Goal: Transaction & Acquisition: Purchase product/service

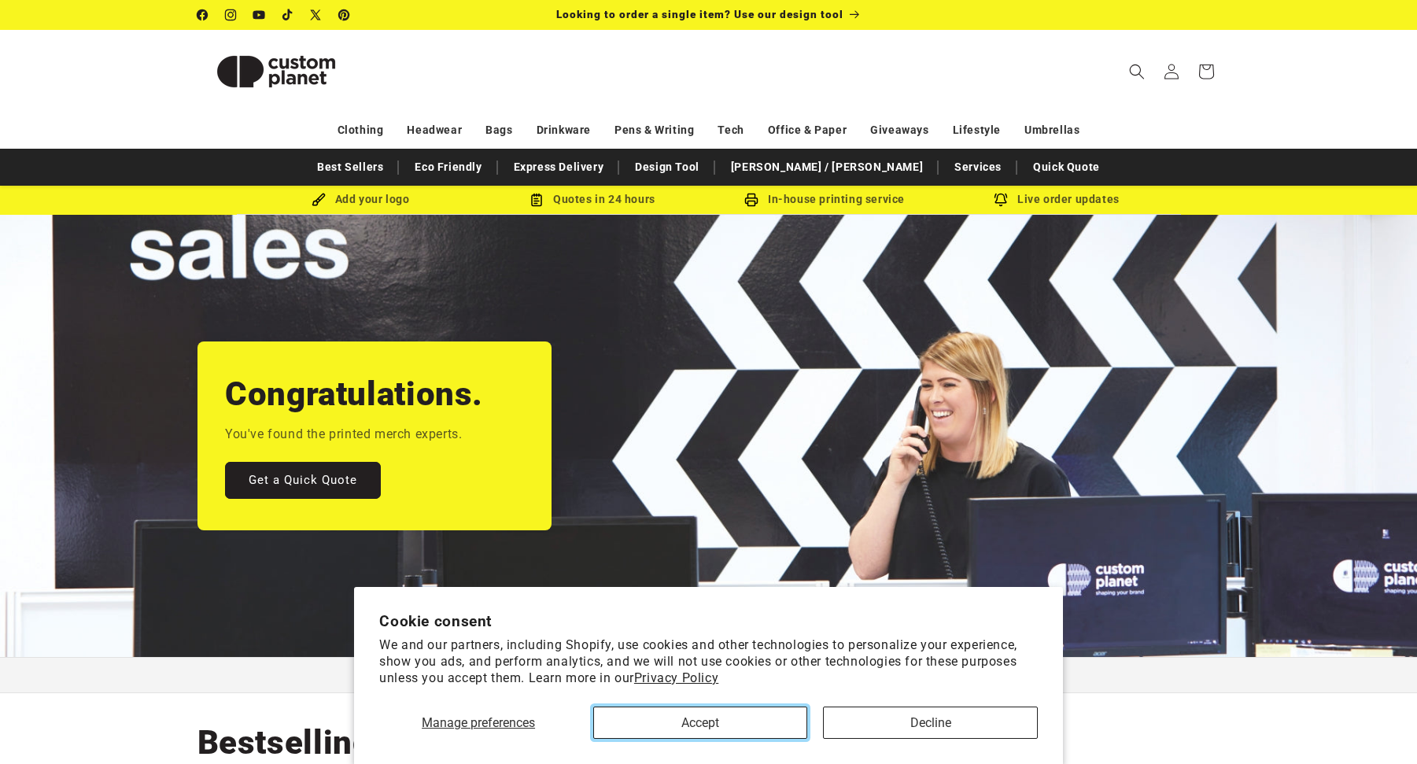
click at [746, 726] on button "Accept" at bounding box center [700, 722] width 214 height 32
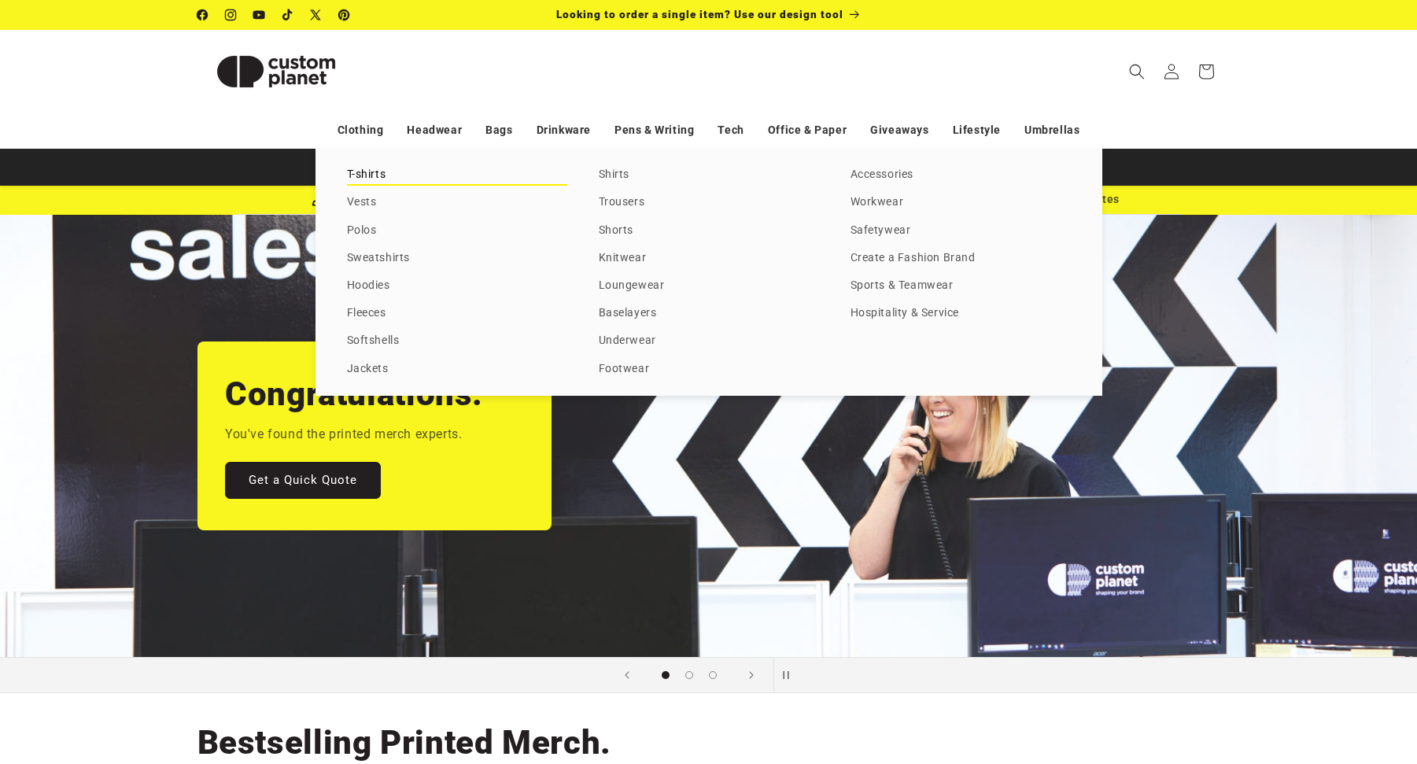
click at [366, 166] on link "T-shirts" at bounding box center [457, 174] width 220 height 21
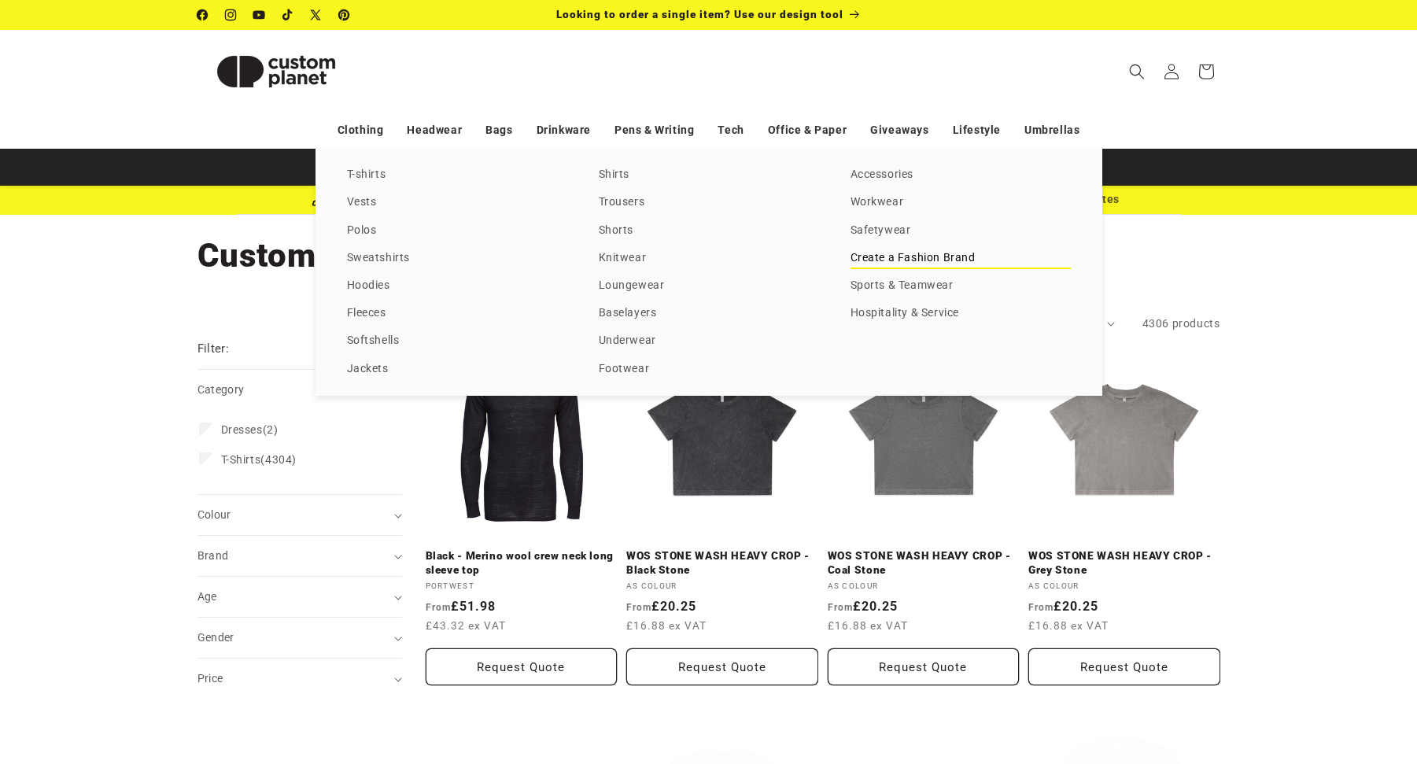
click at [914, 258] on link "Create a Fashion Brand" at bounding box center [960, 258] width 220 height 21
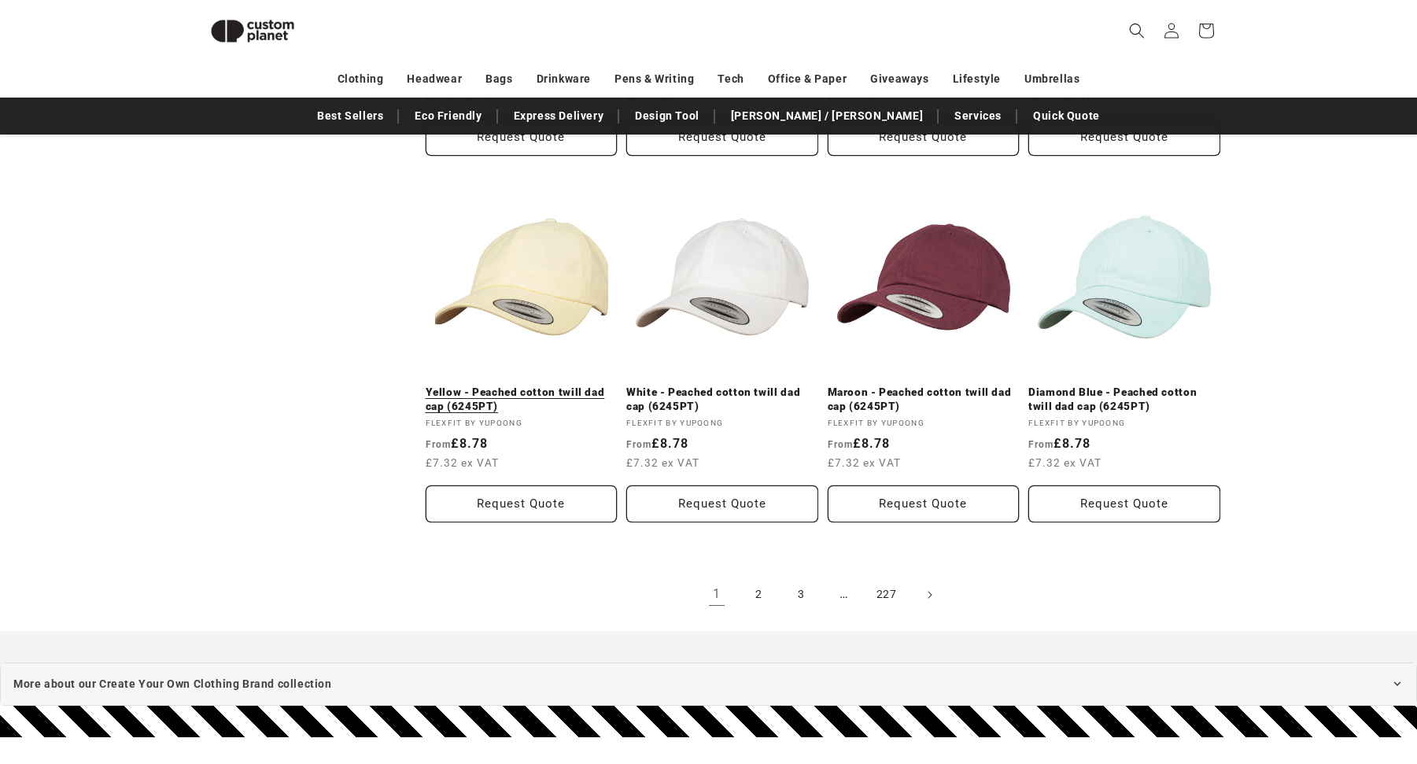
scroll to position [1657, 0]
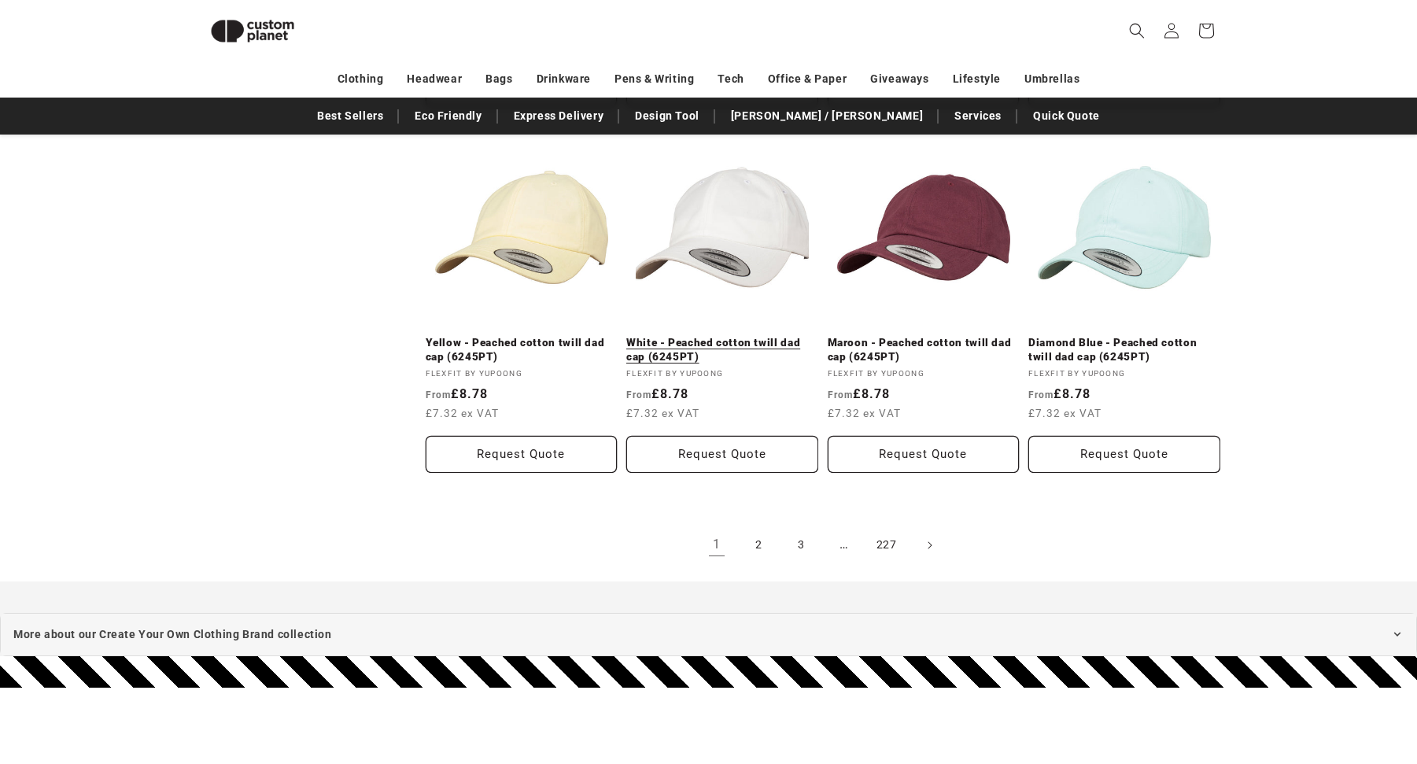
click at [736, 336] on link "White - Peached cotton twill dad cap (6245PT)" at bounding box center [722, 350] width 192 height 28
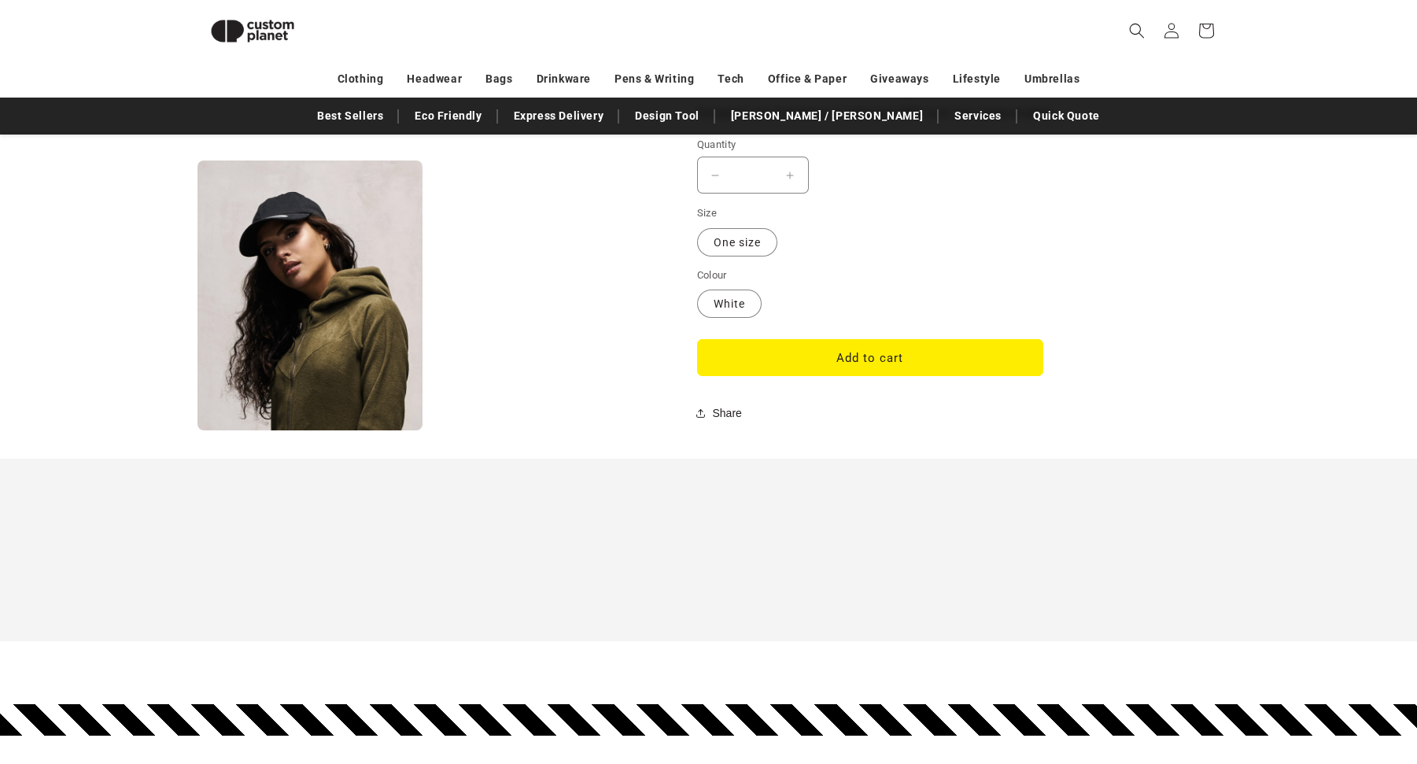
scroll to position [1342, 0]
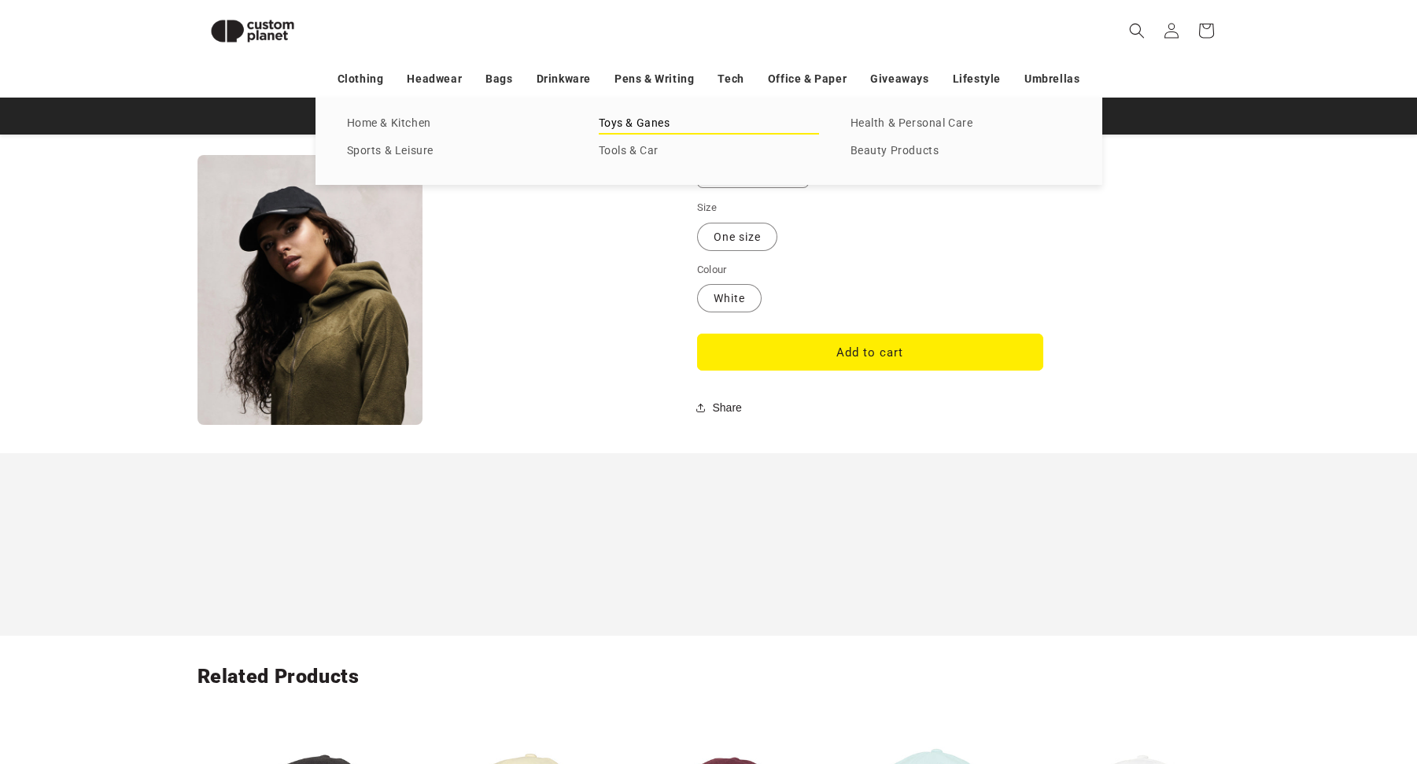
click at [675, 124] on link "Toys & Ganes" at bounding box center [709, 123] width 220 height 21
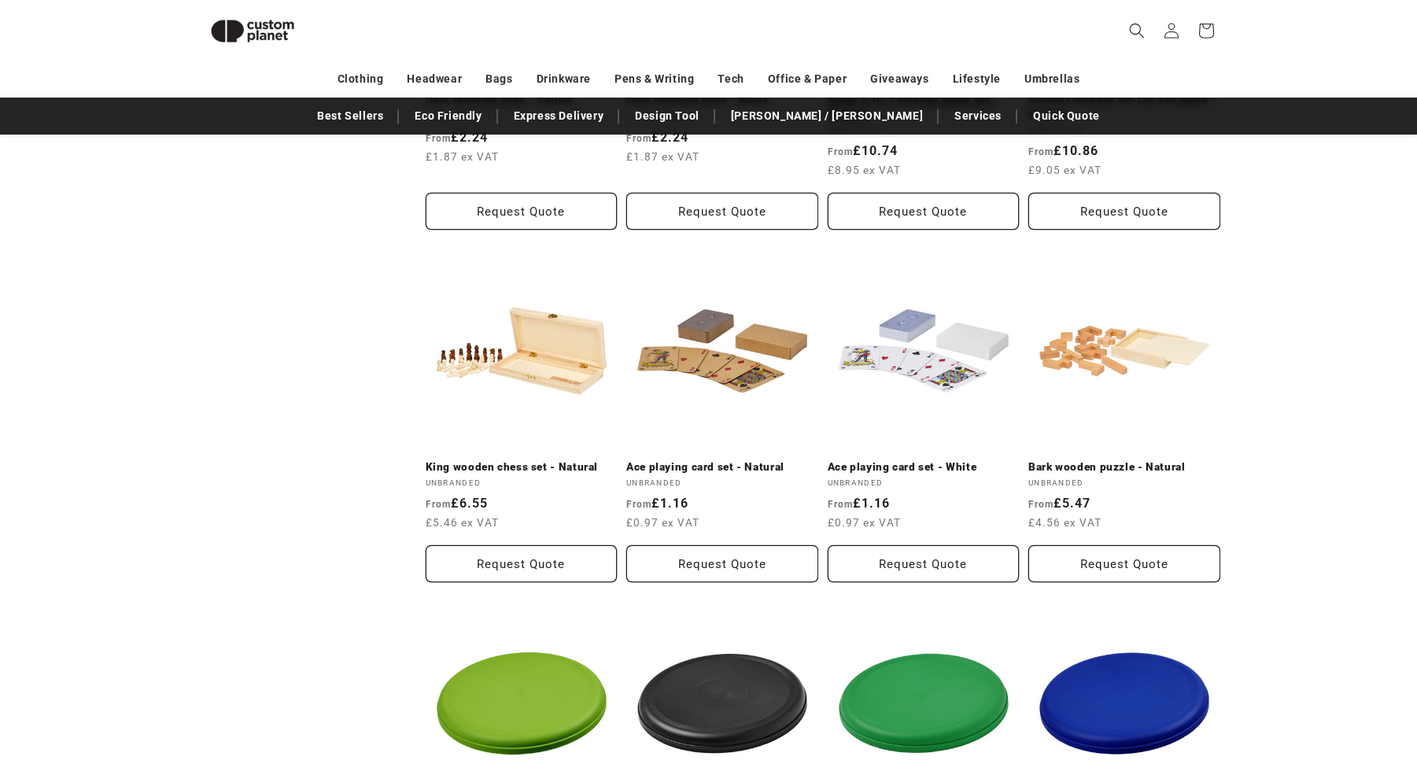
scroll to position [1027, 0]
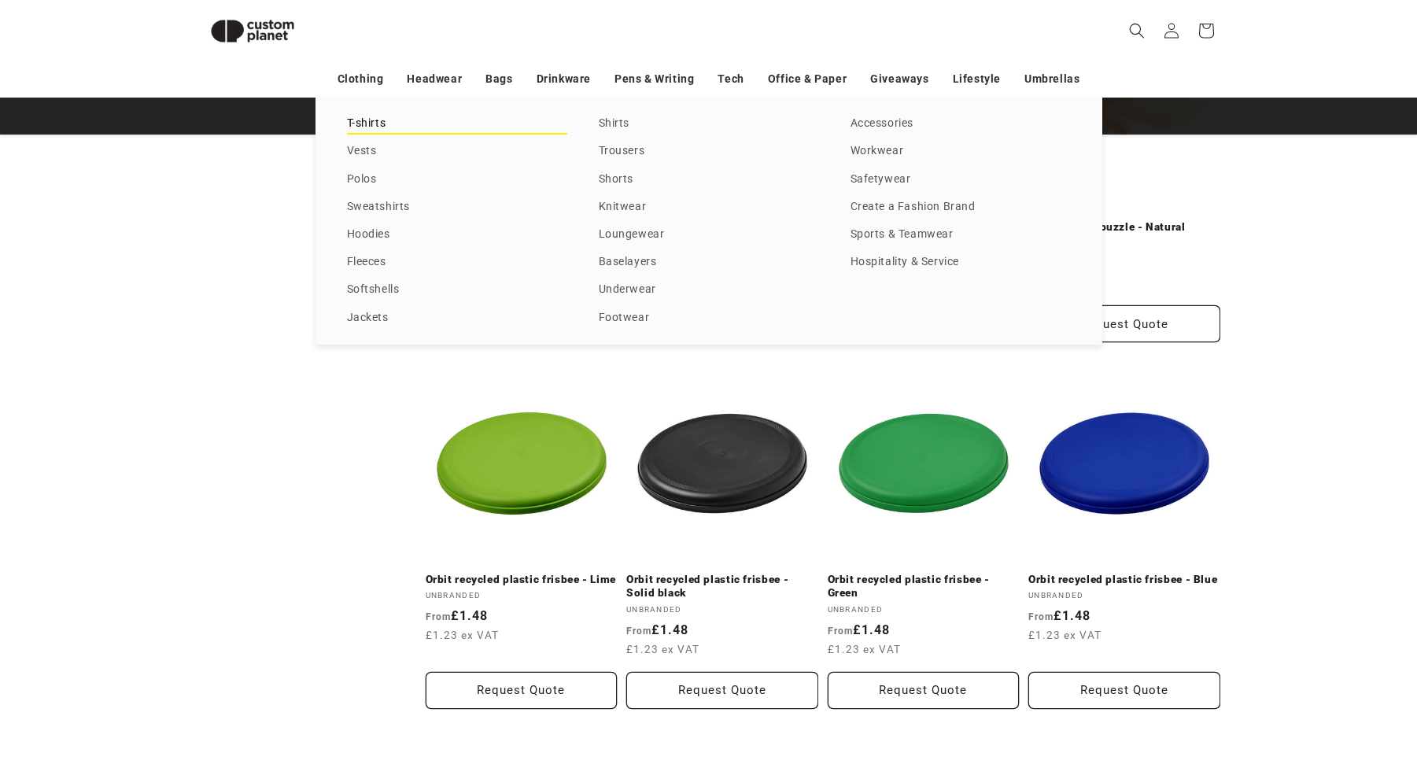
click at [398, 121] on link "T-shirts" at bounding box center [457, 123] width 220 height 21
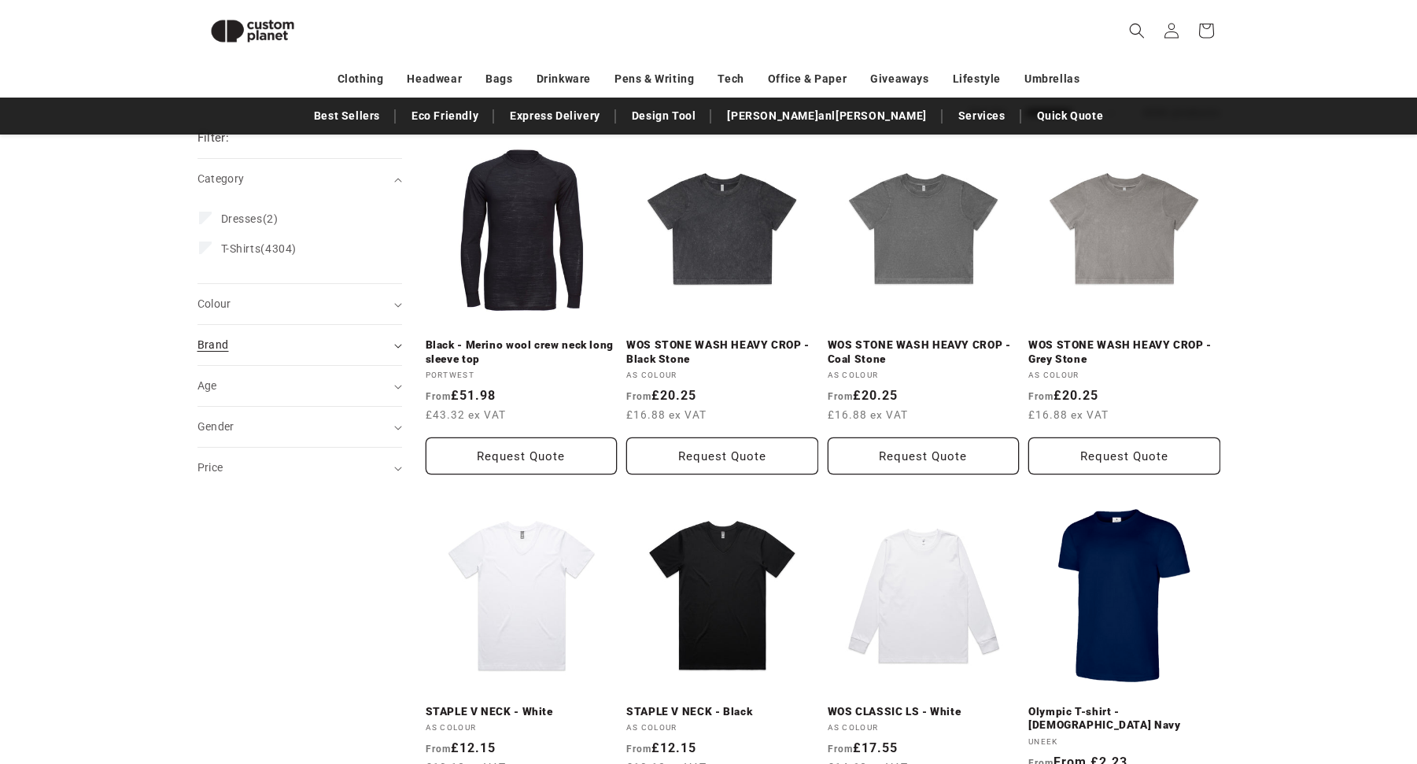
scroll to position [189, 0]
click at [300, 352] on div "Brand (0)" at bounding box center [292, 345] width 191 height 17
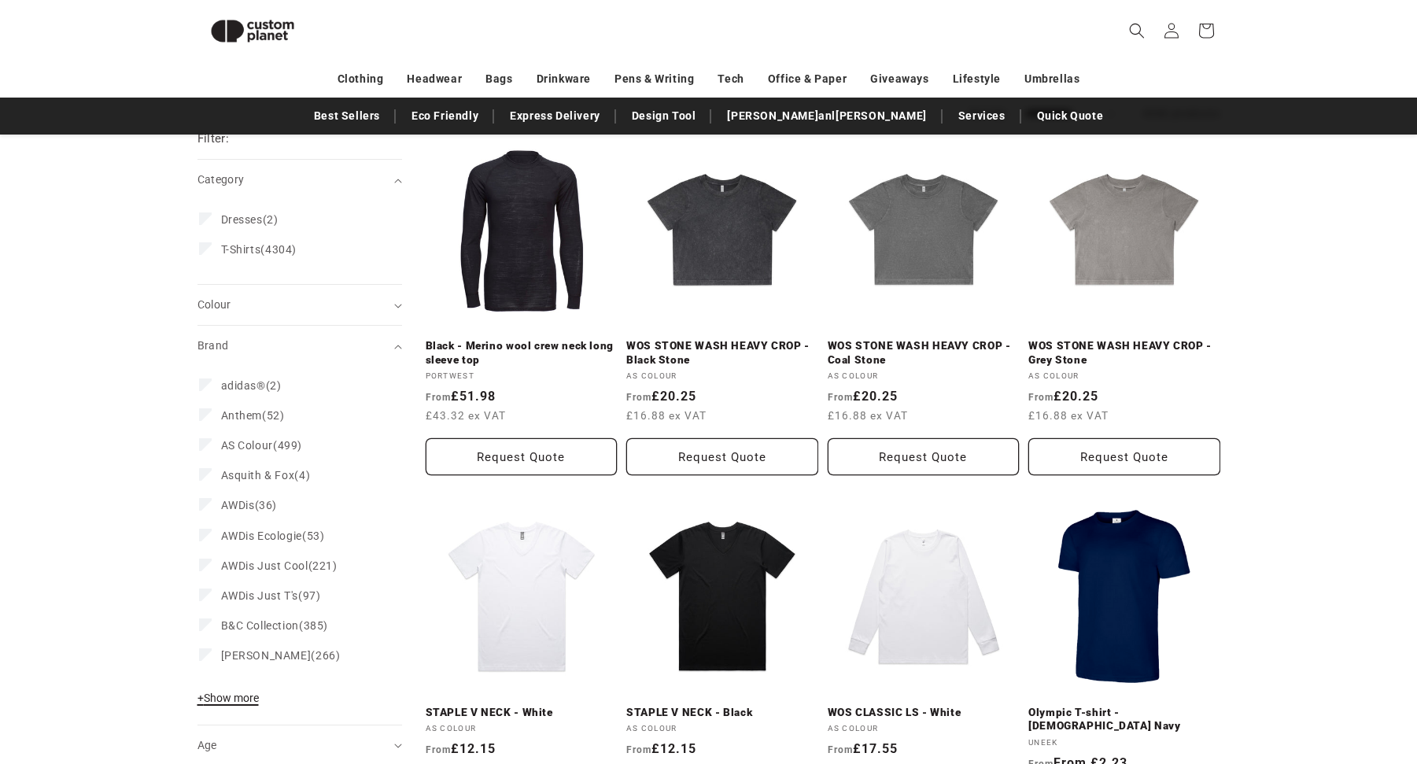
click at [212, 706] on button "+ Show more - Show less" at bounding box center [230, 702] width 66 height 22
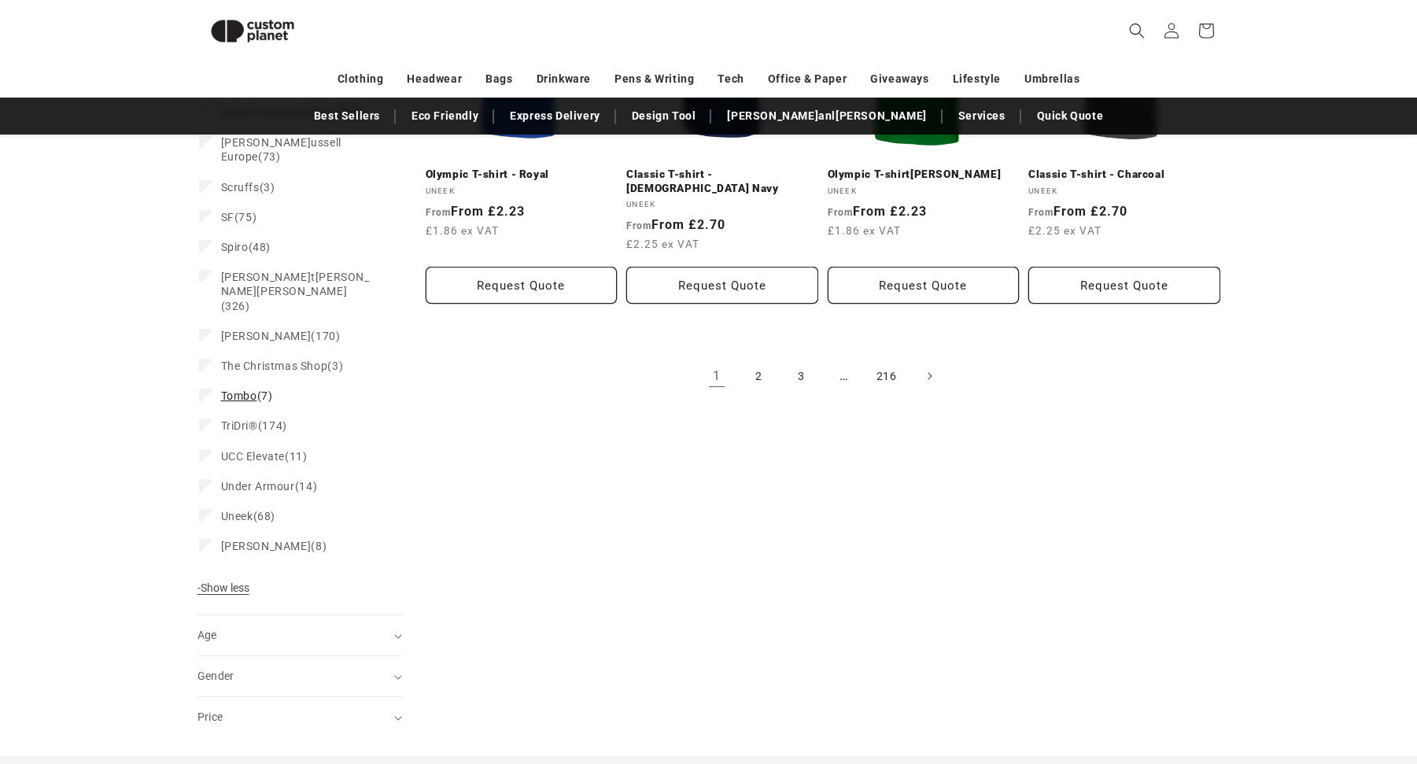
scroll to position [1762, 0]
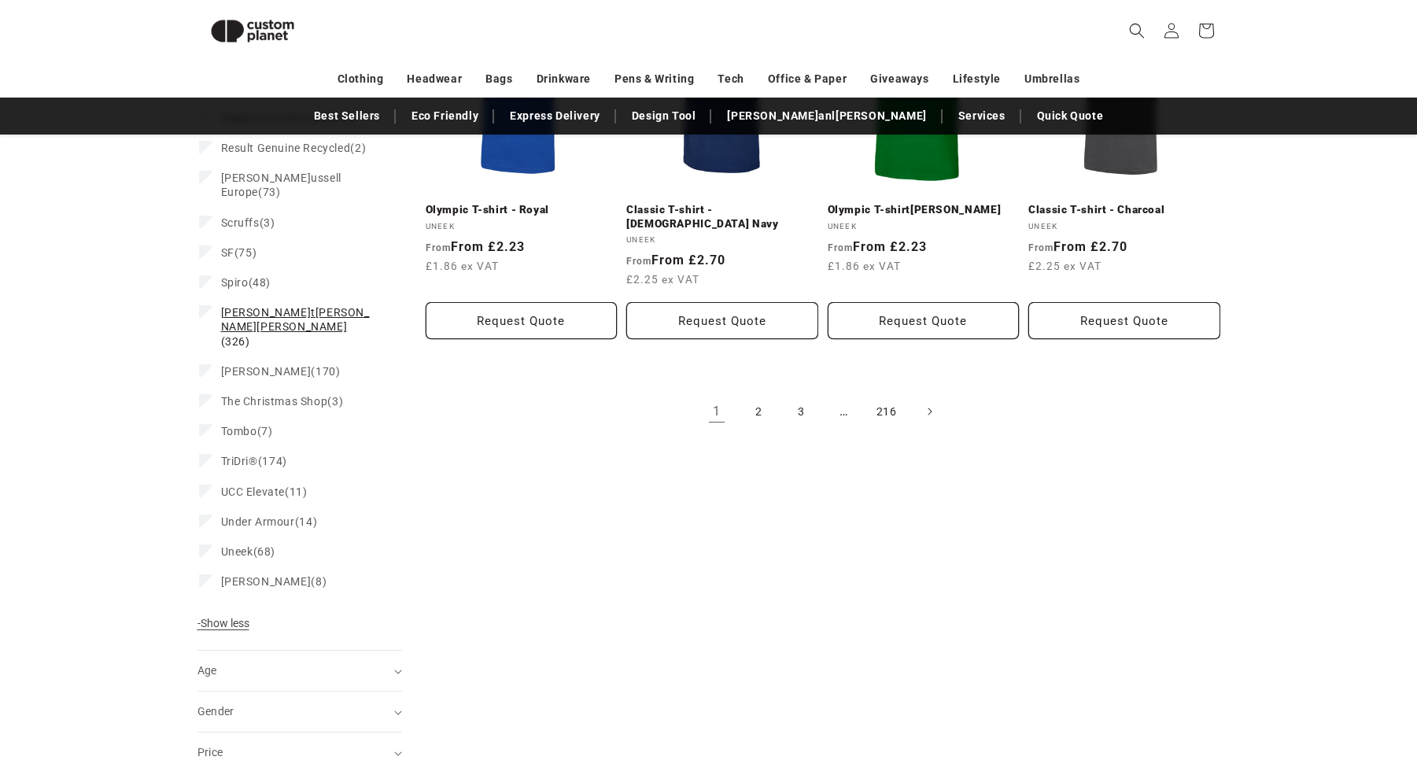
click at [242, 306] on span "[PERSON_NAME]/[PERSON_NAME]" at bounding box center [295, 319] width 149 height 27
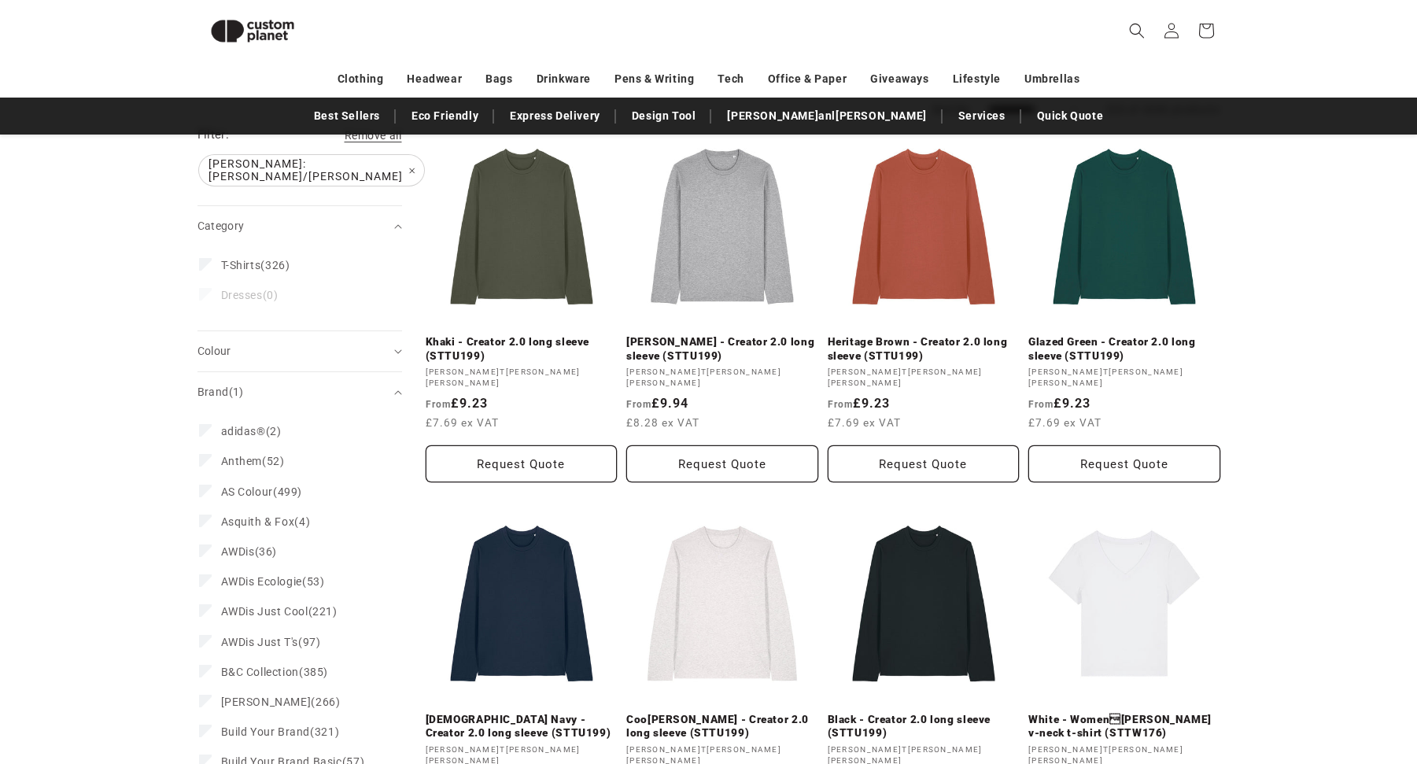
scroll to position [87, 0]
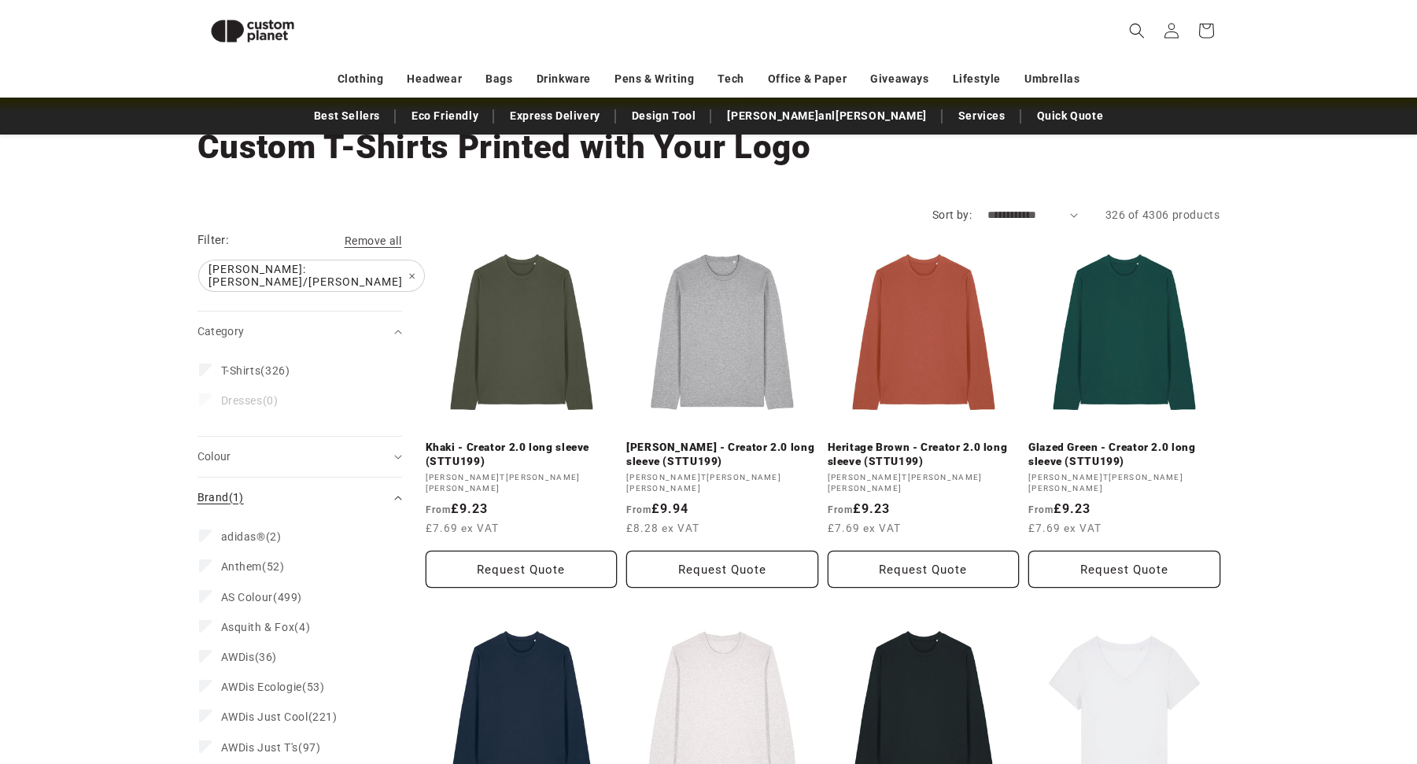
click at [292, 489] on div "Brand (1)" at bounding box center [292, 497] width 191 height 17
click at [308, 459] on summary "Colour (0)" at bounding box center [299, 457] width 205 height 40
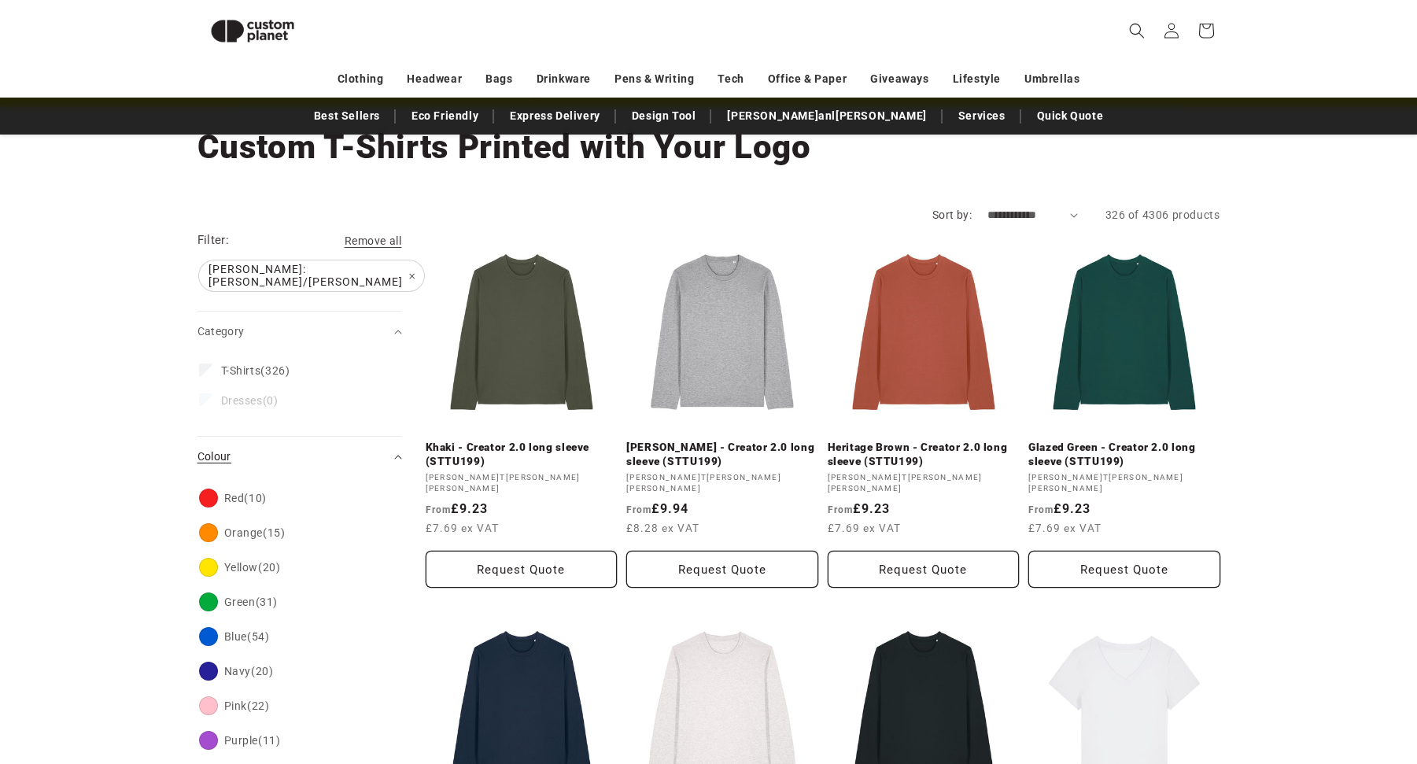
click at [308, 459] on summary "Colour (0)" at bounding box center [299, 457] width 205 height 40
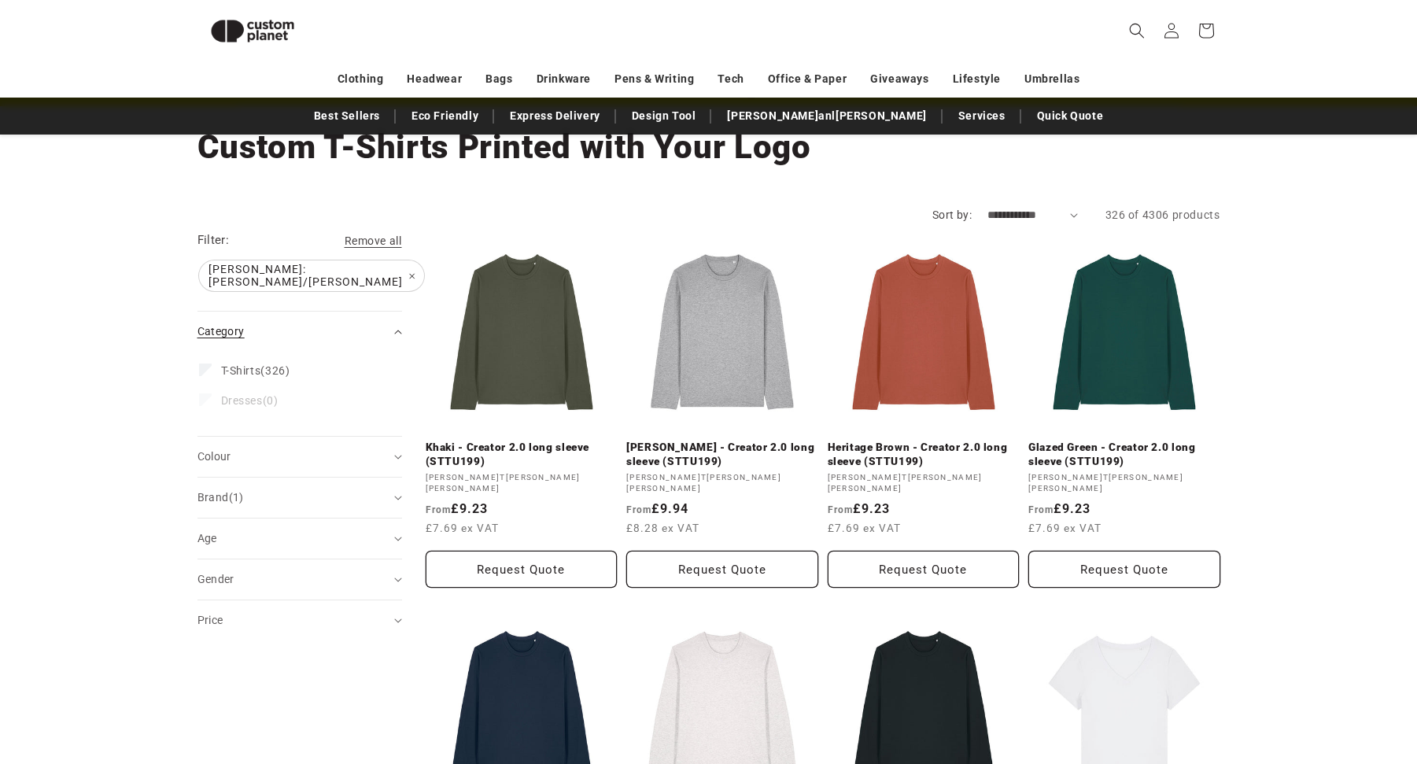
click at [308, 323] on div "Category (0)" at bounding box center [292, 331] width 191 height 17
click at [247, 364] on span "T-Shirts" at bounding box center [241, 370] width 40 height 13
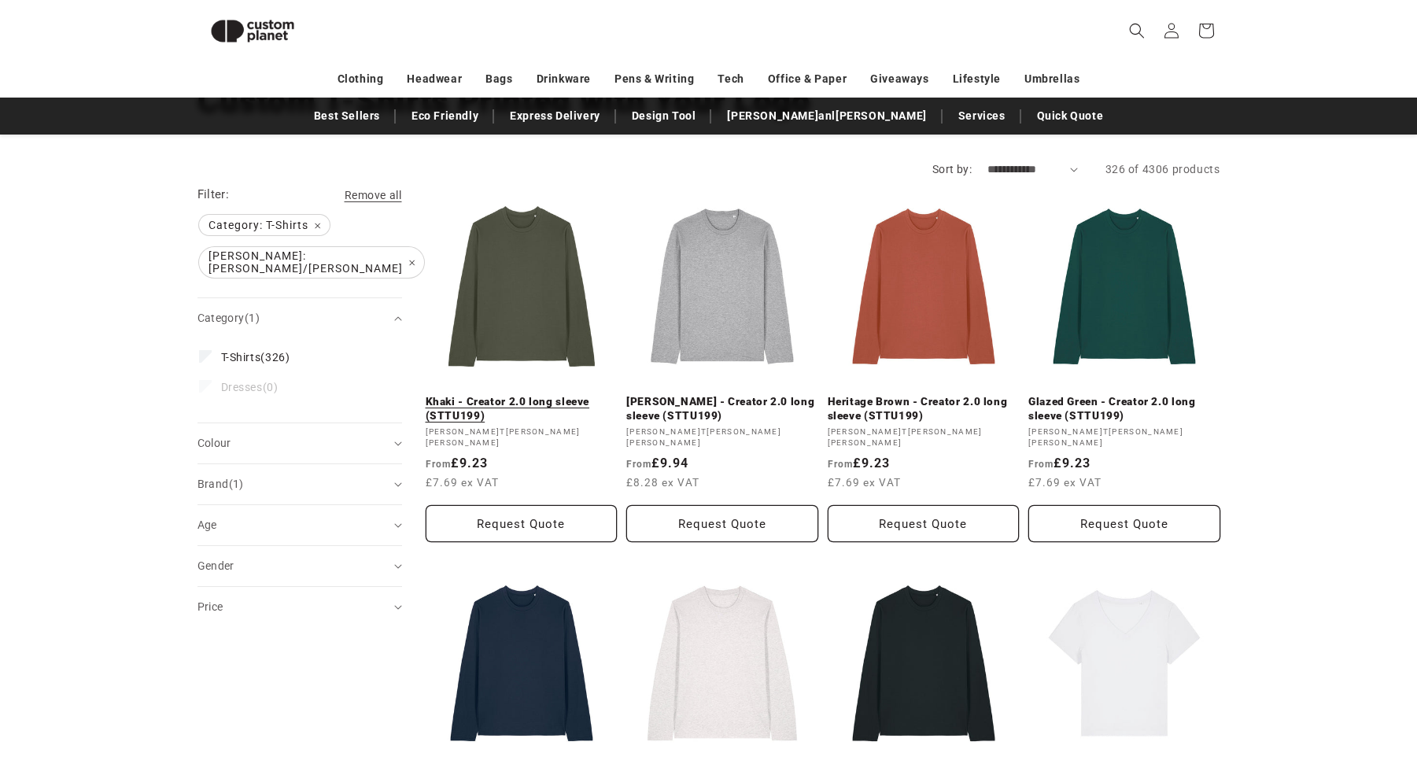
scroll to position [87, 0]
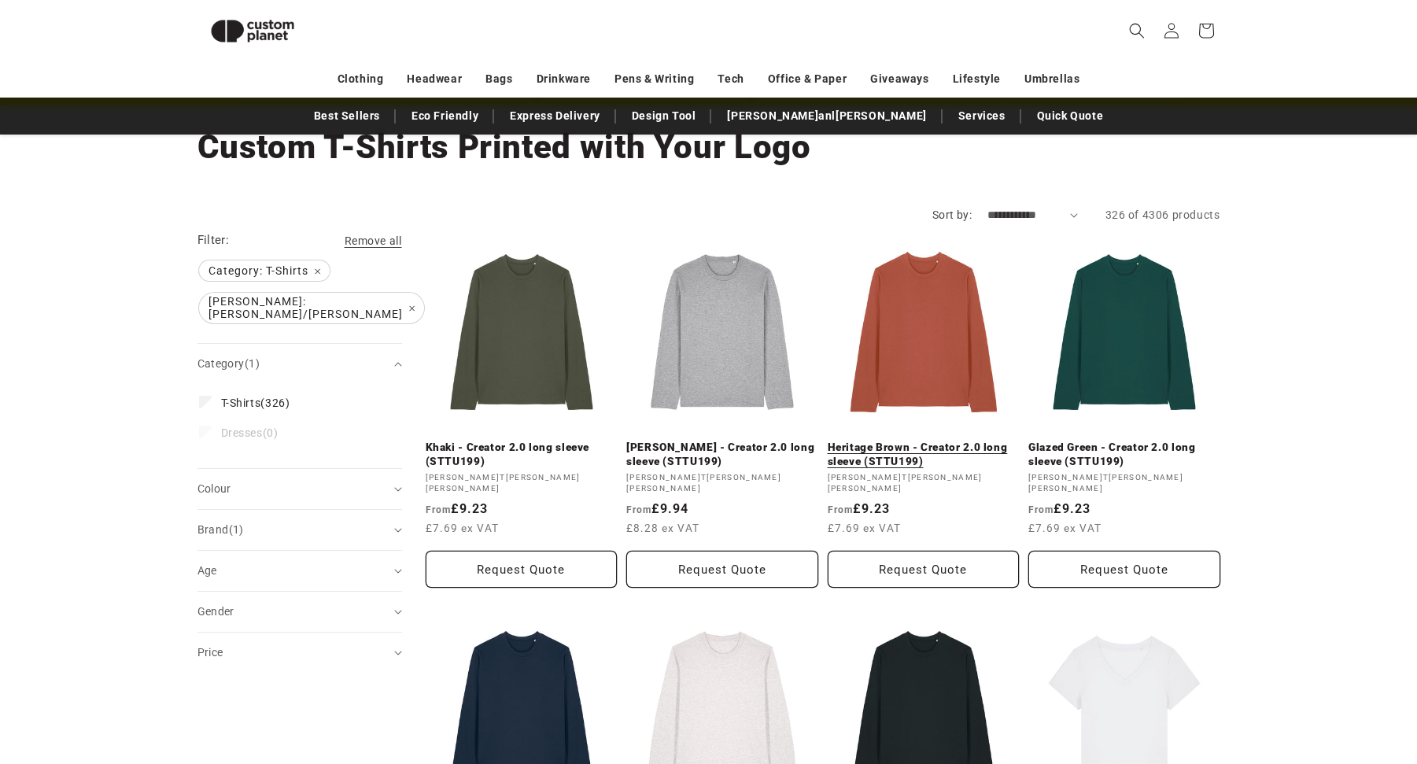
click at [887, 441] on link "Heritage Brown - Creator 2.0 long sleeve (STTU199)" at bounding box center [924, 455] width 192 height 28
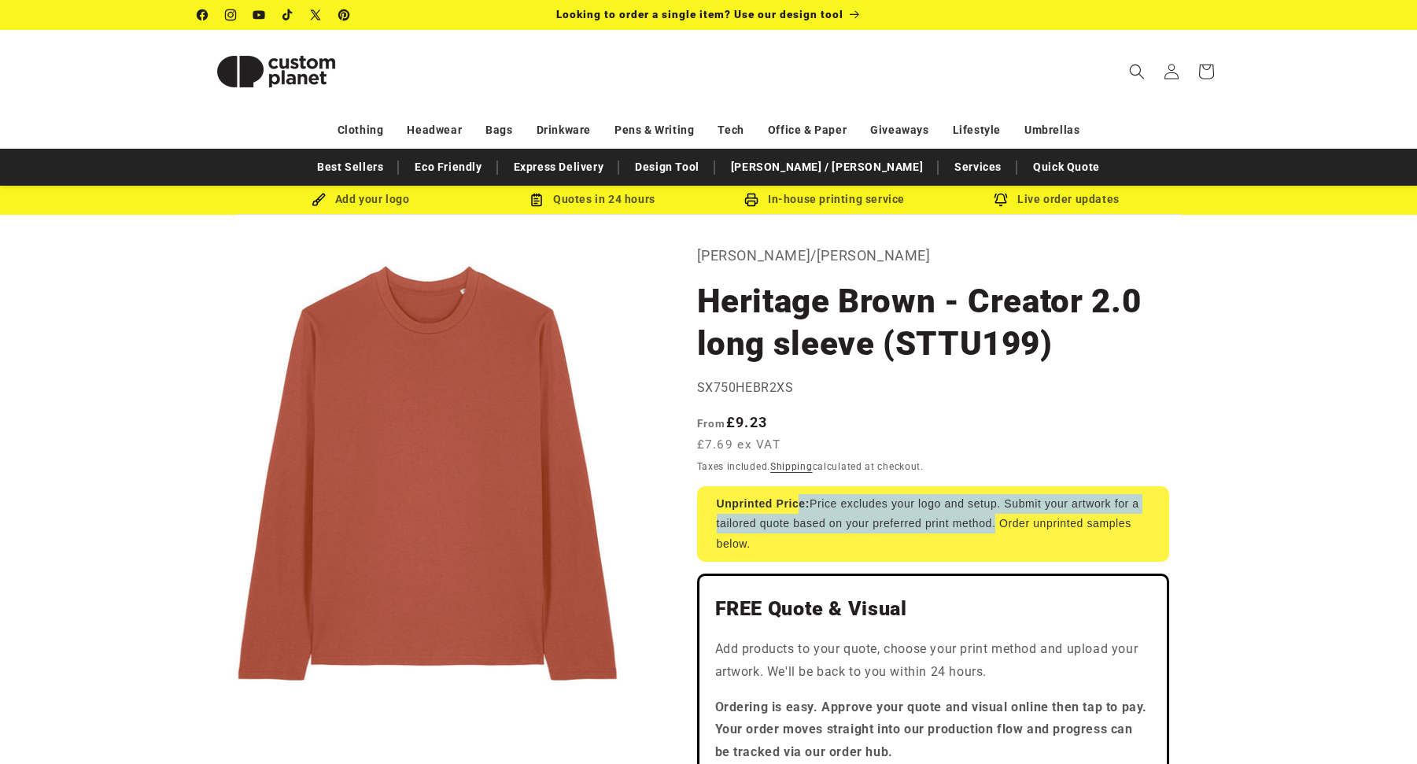
drag, startPoint x: 831, startPoint y: 512, endPoint x: 991, endPoint y: 528, distance: 160.5
click at [991, 528] on div "Unprinted Price: Price excludes your logo and setup. Submit your artwork for a …" at bounding box center [933, 524] width 472 height 76
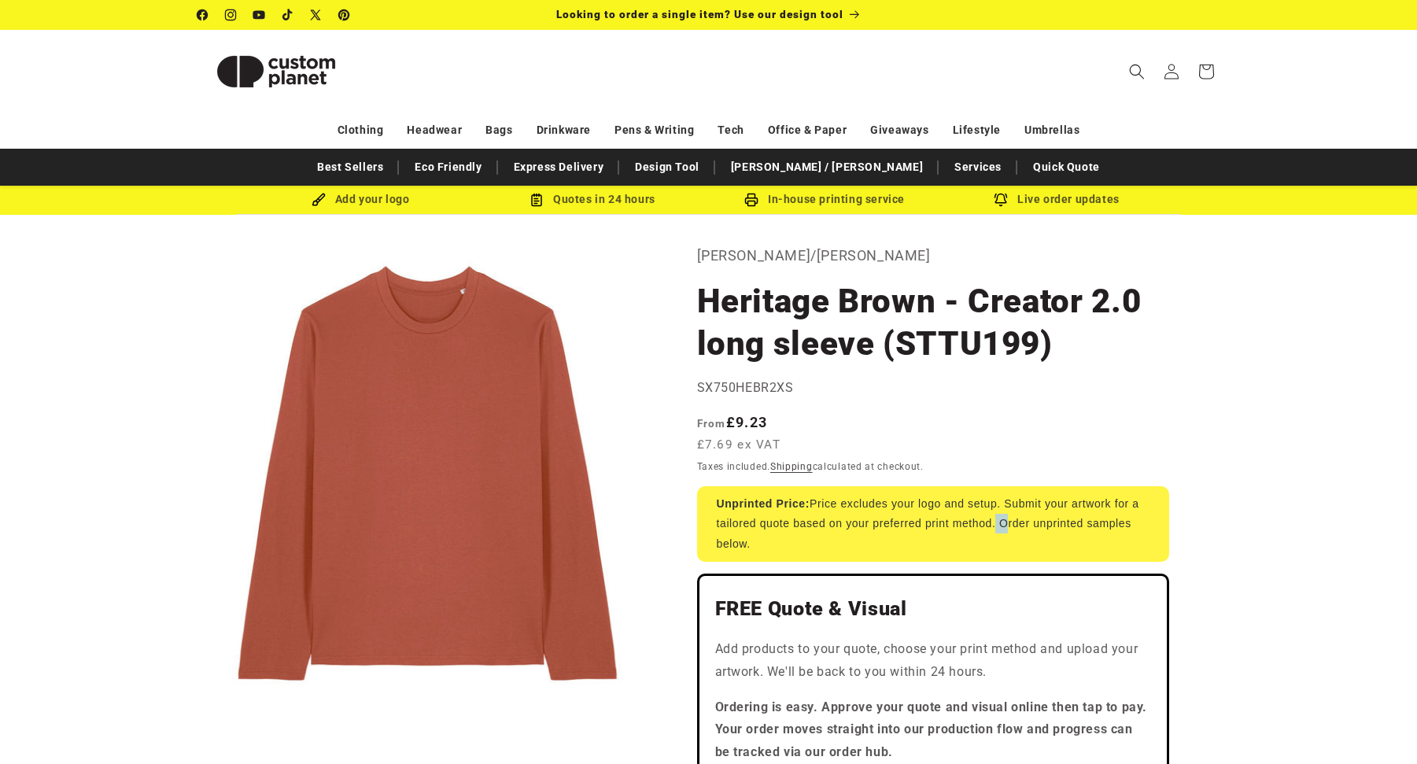
click at [991, 528] on div "Unprinted Price: Price excludes your logo and setup. Submit your artwork for a …" at bounding box center [933, 524] width 472 height 76
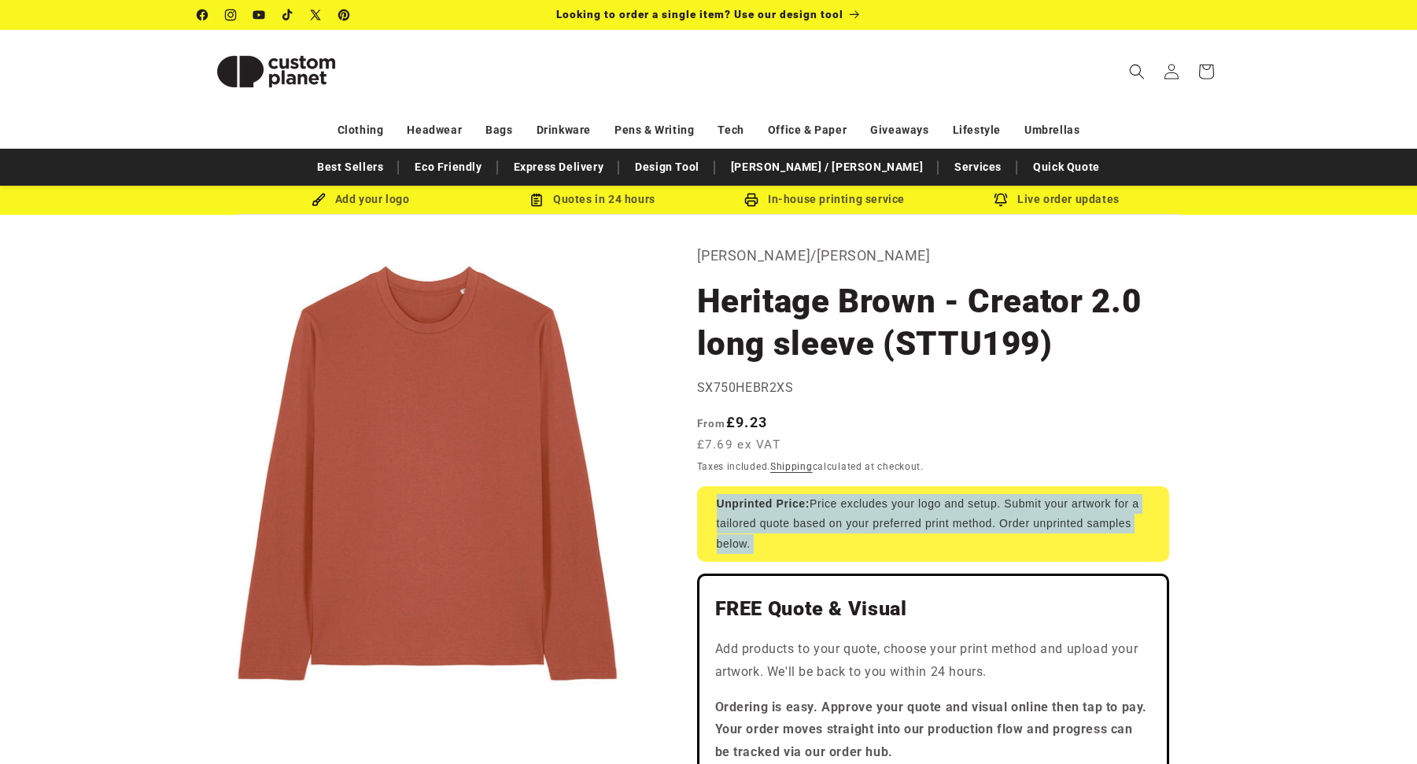
click at [991, 528] on div "Unprinted Price: Price excludes your logo and setup. Submit your artwork for a …" at bounding box center [933, 524] width 472 height 76
click at [982, 536] on div "Unprinted Price: Price excludes your logo and setup. Submit your artwork for a …" at bounding box center [933, 524] width 472 height 76
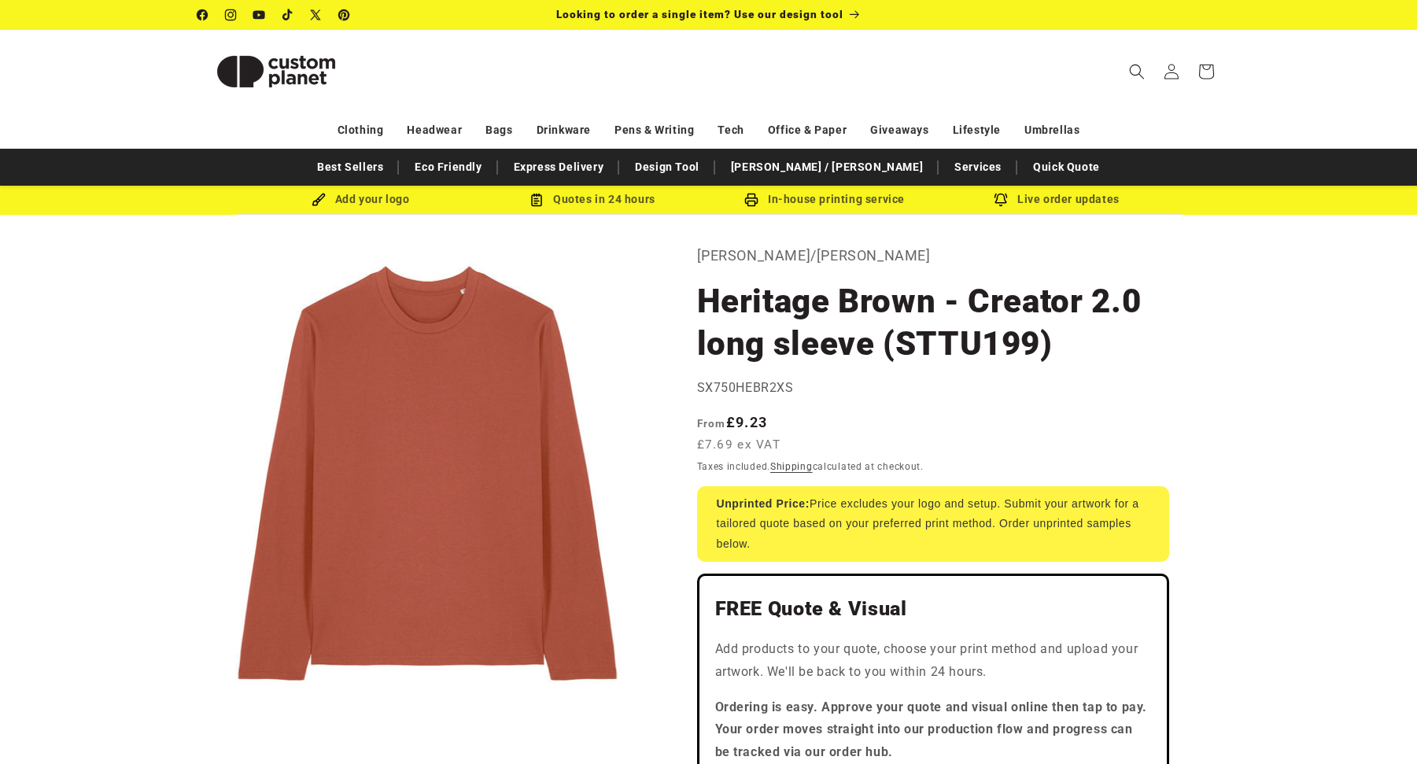
drag, startPoint x: 953, startPoint y: 537, endPoint x: 706, endPoint y: 499, distance: 250.0
click at [706, 499] on div "Unprinted Price: Price excludes your logo and setup. Submit your artwork for a …" at bounding box center [933, 524] width 472 height 76
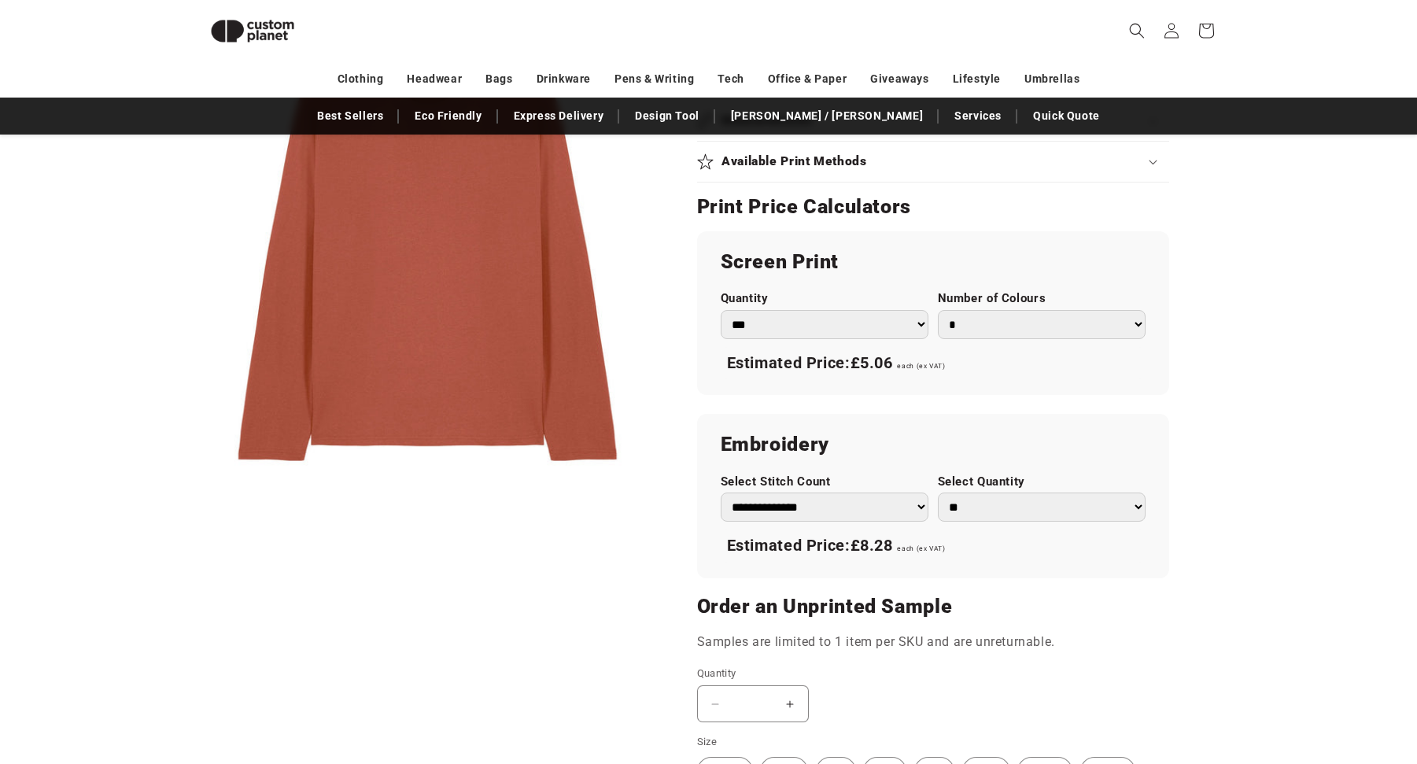
scroll to position [818, 0]
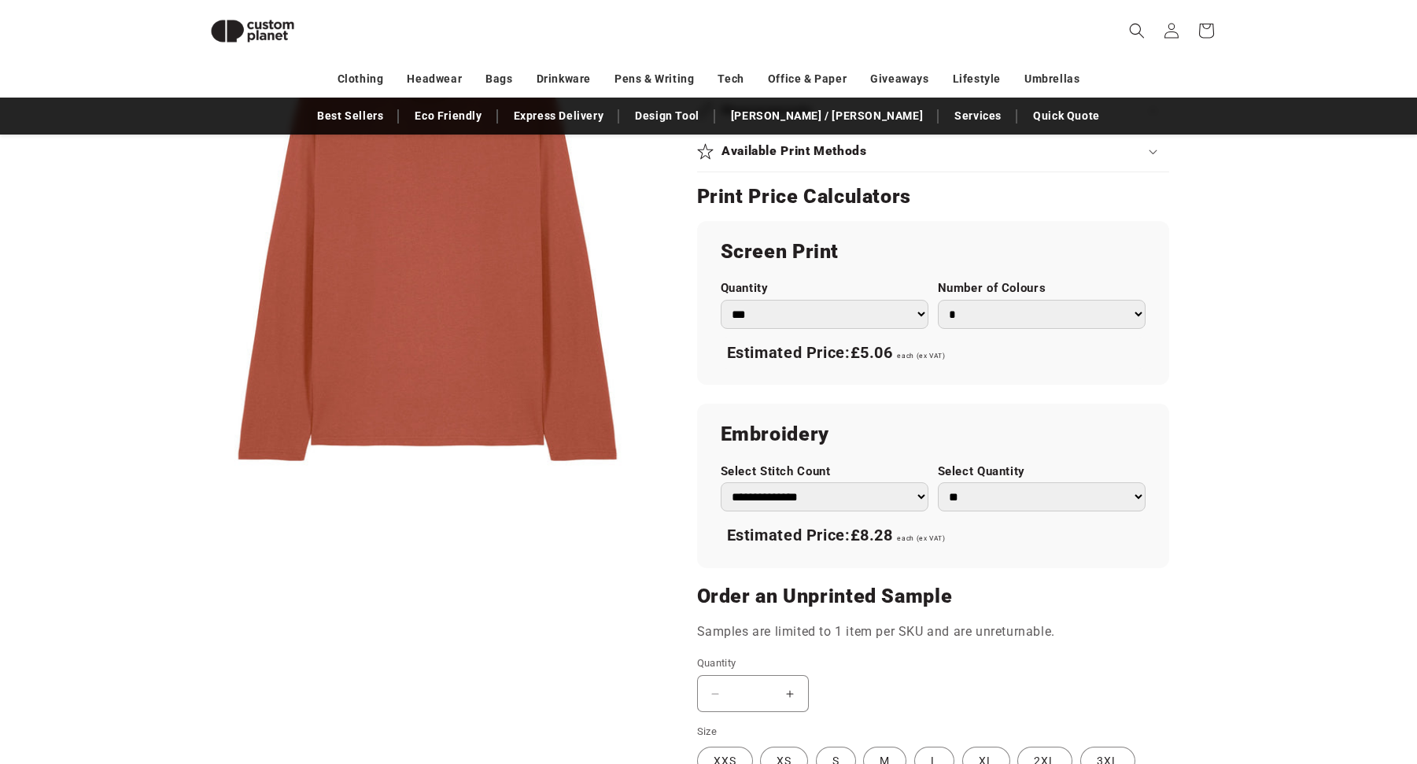
click at [873, 311] on select "*** *** *** **** **** **** ***** *****" at bounding box center [825, 314] width 208 height 29
click at [979, 326] on select "* * * * * * *" at bounding box center [1042, 314] width 208 height 29
click at [840, 494] on select "**********" at bounding box center [825, 496] width 208 height 29
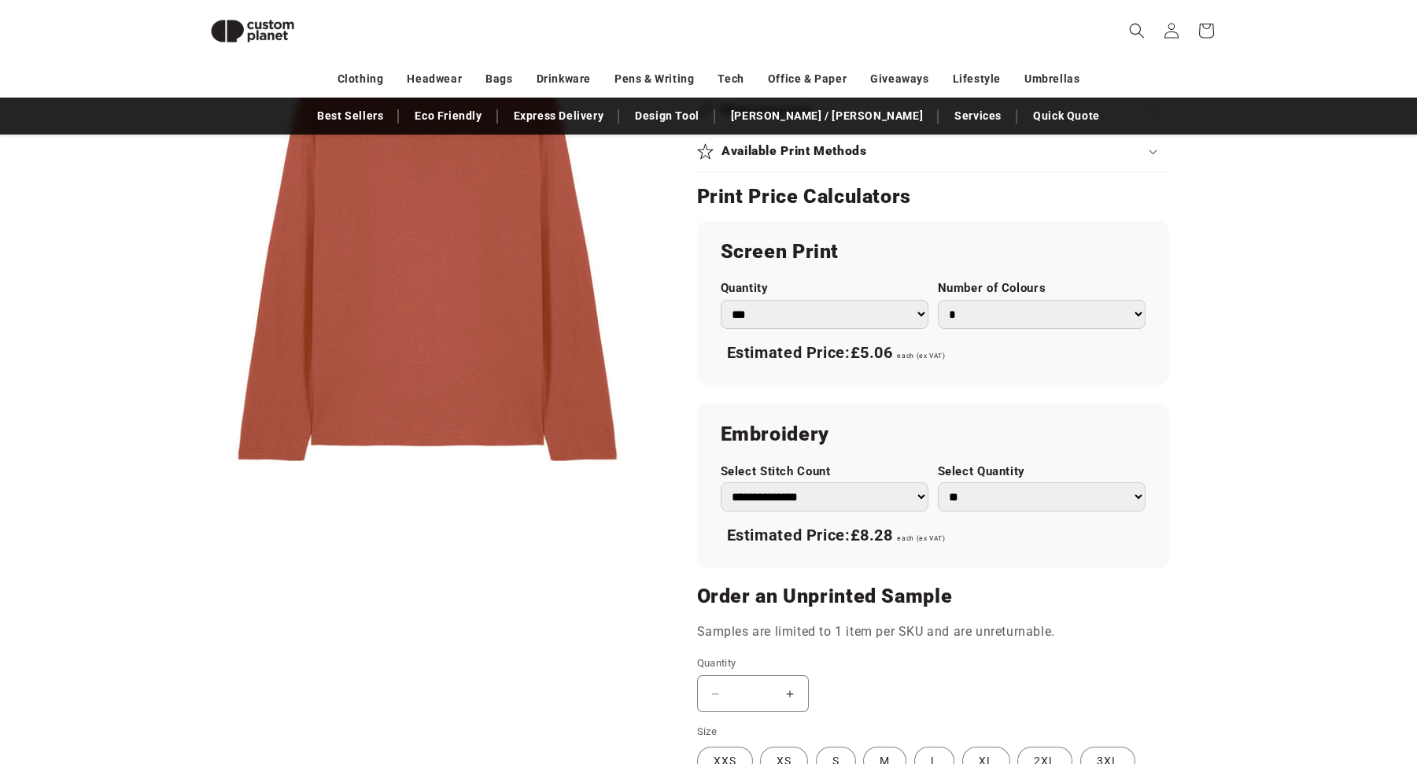
click at [840, 494] on select "**********" at bounding box center [825, 496] width 208 height 29
click at [898, 439] on h2 "Embroidery" at bounding box center [933, 434] width 425 height 25
click at [872, 498] on select "**********" at bounding box center [825, 496] width 208 height 29
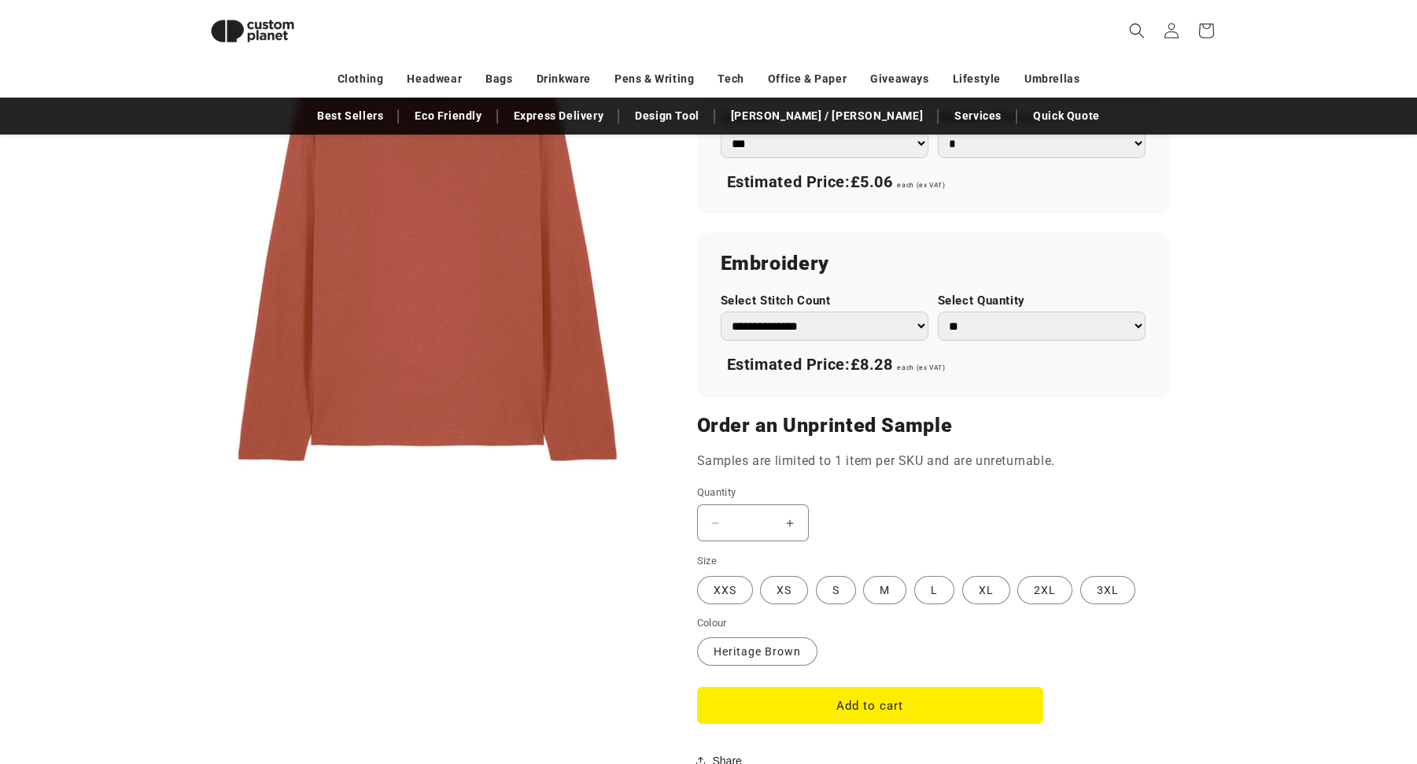
scroll to position [1133, 0]
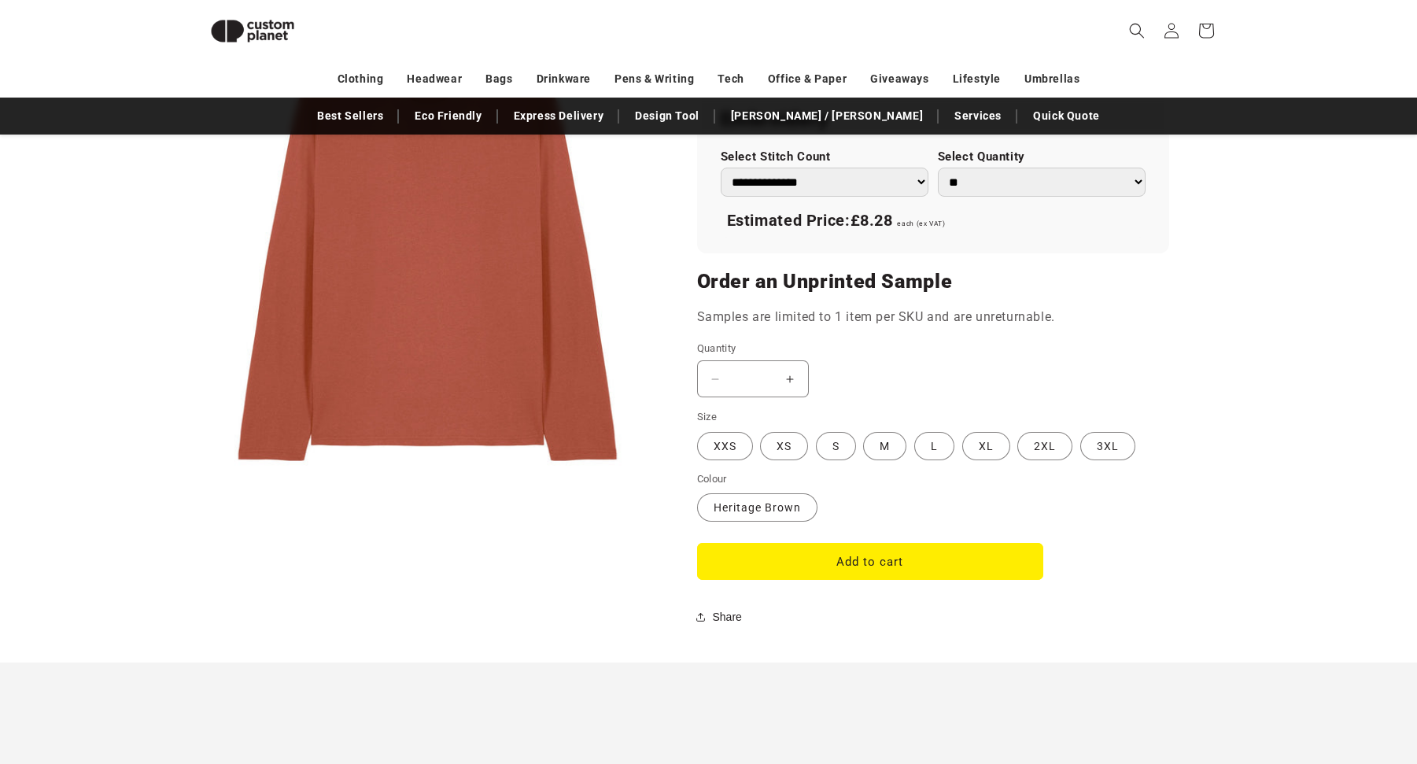
click at [861, 448] on fieldset "Size XXS Variant sold out or unavailable XS Variant sold out or unavailable S V…" at bounding box center [918, 435] width 442 height 53
click at [878, 449] on label "M Variant sold out or unavailable" at bounding box center [884, 446] width 43 height 28
